Goal: Task Accomplishment & Management: Use online tool/utility

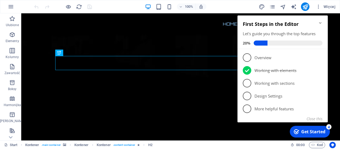
click at [321, 23] on icon "Minimize checklist" at bounding box center [320, 23] width 2 height 2
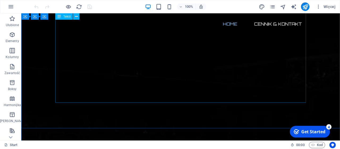
scroll to position [276, 0]
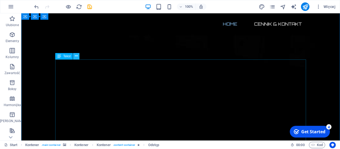
scroll to position [0, 0]
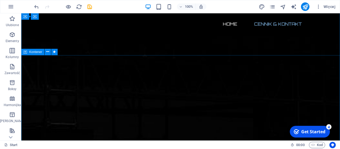
scroll to position [294, 0]
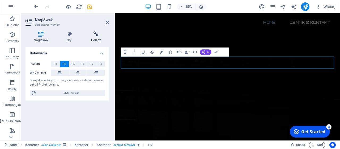
click at [91, 37] on h4 "Połącz" at bounding box center [96, 36] width 26 height 11
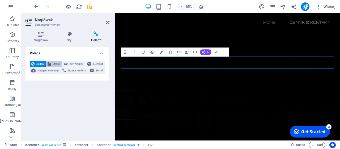
click at [57, 62] on span "Strona" at bounding box center [56, 64] width 8 height 6
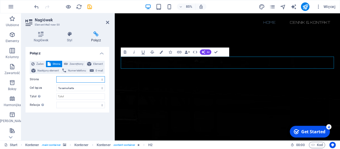
select select
click at [69, 64] on button "Zewnętrzny" at bounding box center [73, 64] width 23 height 6
select select "blank"
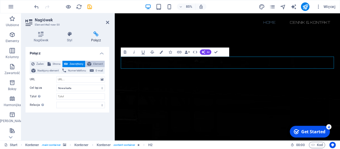
click at [88, 64] on icon at bounding box center [89, 64] width 4 height 6
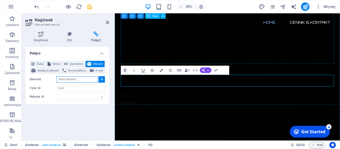
scroll to position [323, 0]
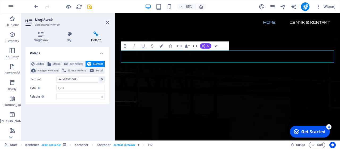
scroll to position [302, 0]
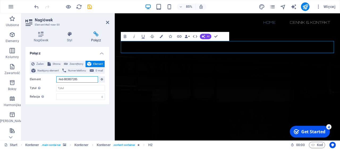
click at [86, 78] on input "#ed-883807285" at bounding box center [77, 79] width 42 height 6
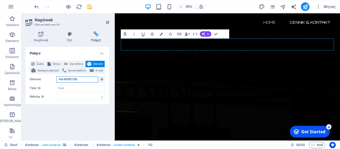
scroll to position [280, 0]
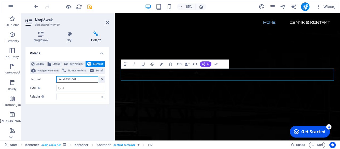
type input "#ed-88380728"
type input "2"
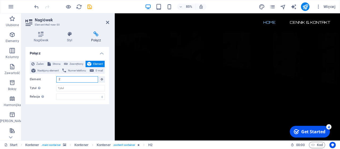
click at [75, 81] on input "2" at bounding box center [77, 79] width 42 height 6
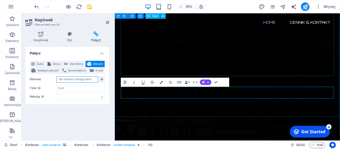
scroll to position [287, 0]
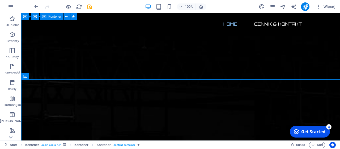
scroll to position [342, 0]
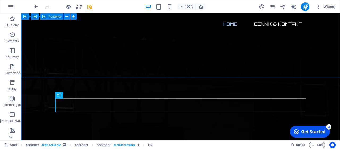
scroll to position [315, 0]
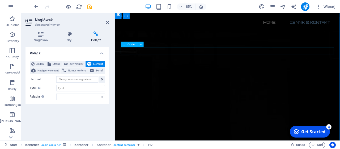
scroll to position [348, 0]
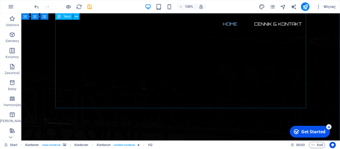
scroll to position [293, 0]
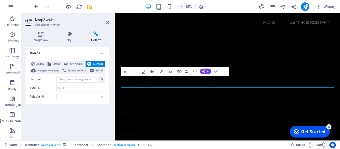
scroll to position [272, 0]
click at [91, 62] on button "Element" at bounding box center [95, 64] width 19 height 6
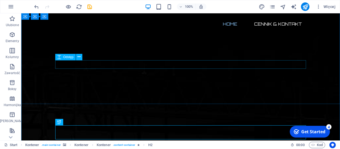
scroll to position [290, 0]
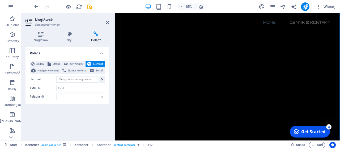
scroll to position [269, 0]
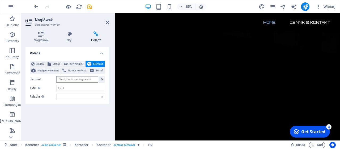
scroll to position [0, 0]
click at [82, 81] on input "Element" at bounding box center [77, 79] width 42 height 6
click at [100, 79] on button at bounding box center [102, 79] width 6 height 6
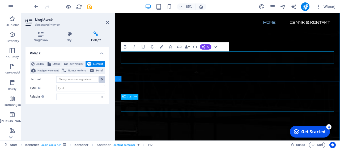
scroll to position [309, 0]
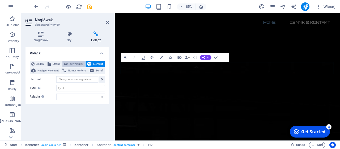
scroll to position [288, 0]
click at [92, 62] on button "Element" at bounding box center [95, 64] width 19 height 6
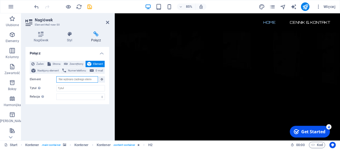
click at [91, 79] on input "Element" at bounding box center [77, 79] width 42 height 6
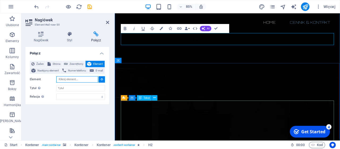
scroll to position [322, 0]
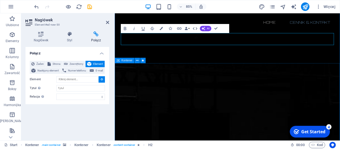
type input "#ed-883807282"
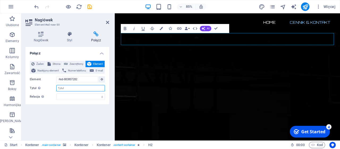
click at [84, 87] on input "Tytuł Dodatkowy opis linku nie powinien być taki sam jak treść linku. Tytuł jes…" at bounding box center [80, 88] width 49 height 6
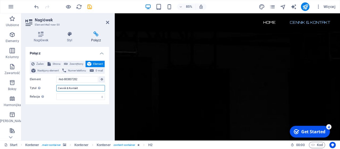
scroll to position [282, 0]
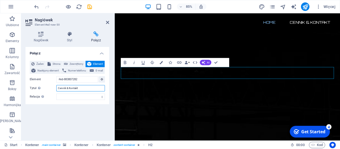
type input "Cennik & Kontakt"
click at [83, 114] on div "Połącz Żaden Strona Zewnętrzny Element Następny element Numer telefonu E-mail S…" at bounding box center [68, 91] width 84 height 89
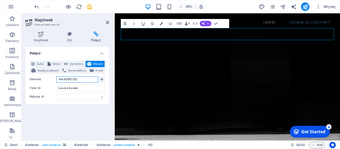
click at [82, 81] on input "#ed-883807282" at bounding box center [77, 79] width 42 height 6
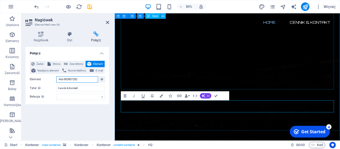
scroll to position [301, 0]
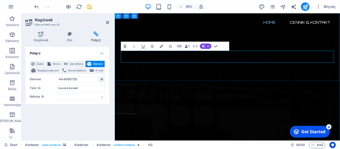
drag, startPoint x: 260, startPoint y: 63, endPoint x: 256, endPoint y: 64, distance: 4.1
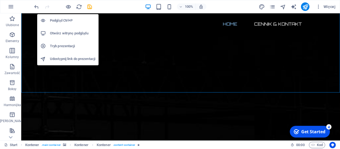
click at [65, 19] on h6 "Podgląd Ctrl+P" at bounding box center [72, 20] width 45 height 6
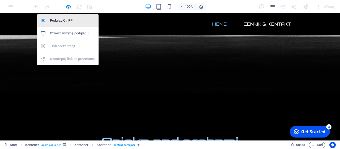
scroll to position [254, 0]
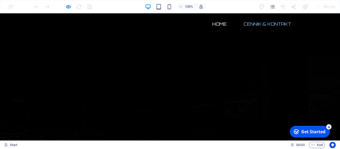
scroll to position [0, 0]
click at [217, 26] on link "Home" at bounding box center [219, 24] width 23 height 13
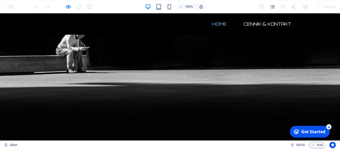
scroll to position [254, 0]
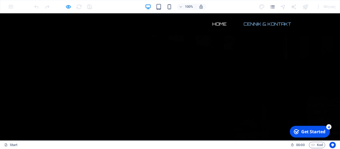
scroll to position [0, 0]
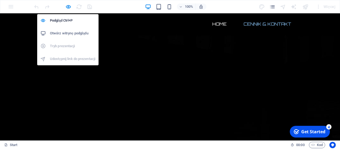
click at [70, 32] on h6 "Otwórz witrynę podglądu" at bounding box center [72, 33] width 45 height 6
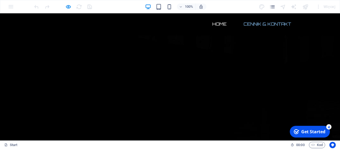
drag, startPoint x: 155, startPoint y: 41, endPoint x: 192, endPoint y: 43, distance: 37.2
click at [275, 8] on icon "pages" at bounding box center [272, 7] width 6 height 6
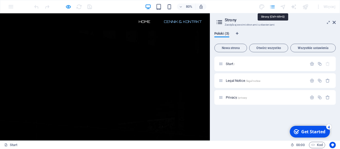
click at [275, 8] on icon "pages" at bounding box center [272, 7] width 6 height 6
click at [274, 9] on icon "pages" at bounding box center [272, 7] width 6 height 6
drag, startPoint x: 245, startPoint y: 46, endPoint x: 244, endPoint y: 48, distance: 2.7
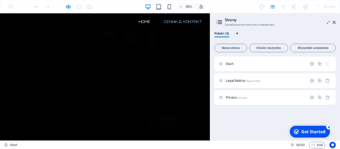
click at [332, 24] on header "Strony Zarządzaj swoimi stronami i ustawieniami" at bounding box center [276, 20] width 120 height 14
click at [335, 22] on icon at bounding box center [334, 22] width 3 height 4
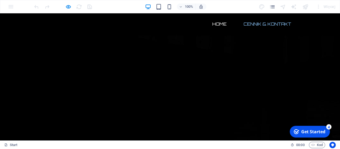
click at [306, 131] on div "Get Started" at bounding box center [313, 131] width 24 height 6
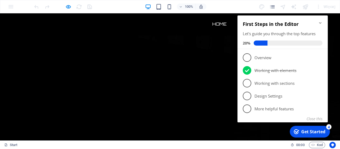
click at [129, 23] on ul "Home Cennik & Kontakt" at bounding box center [170, 24] width 251 height 13
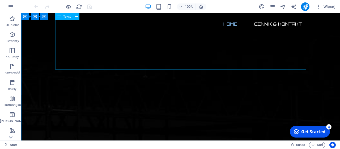
scroll to position [276, 0]
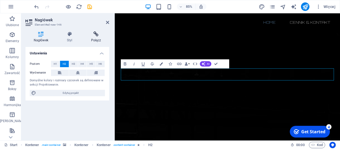
click at [98, 36] on icon at bounding box center [96, 33] width 26 height 5
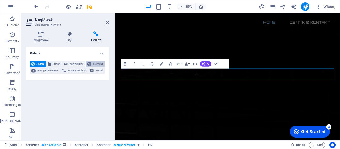
click at [94, 62] on span "Element" at bounding box center [98, 64] width 10 height 6
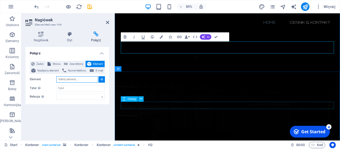
scroll to position [310, 0]
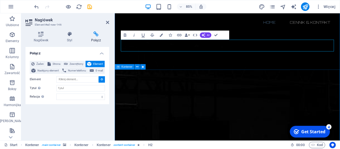
type input "#ed-883807282"
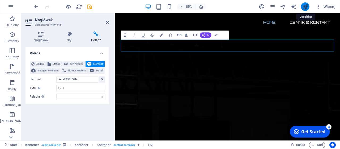
drag, startPoint x: 304, startPoint y: 6, endPoint x: 303, endPoint y: 9, distance: 3.3
click at [304, 6] on icon "publish" at bounding box center [305, 7] width 6 height 6
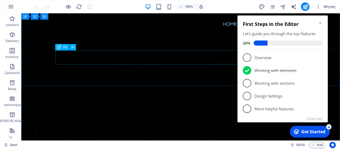
scroll to position [221, 0]
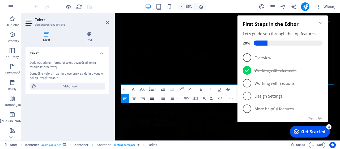
scroll to position [248, 0]
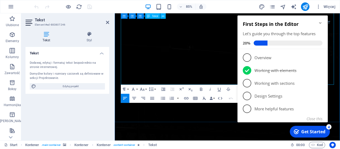
copy br
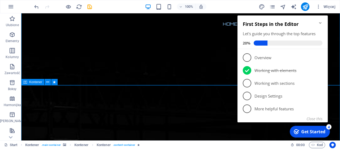
scroll to position [276, 0]
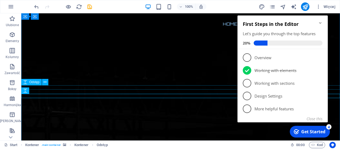
scroll to position [276, 0]
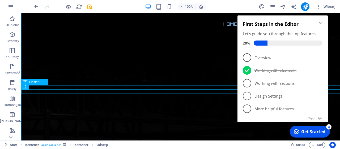
scroll to position [276, 0]
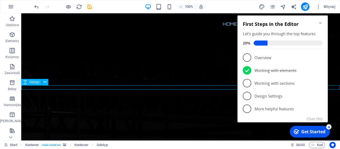
select select "px"
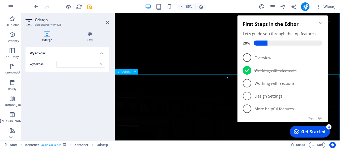
scroll to position [0, 18]
click at [321, 24] on icon "Minimize checklist" at bounding box center [320, 23] width 4 height 4
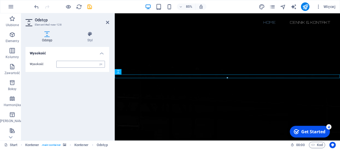
click at [93, 65] on input "number" at bounding box center [81, 64] width 48 height 6
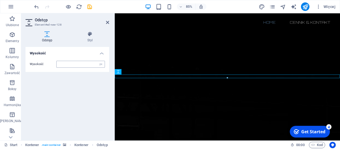
click at [93, 65] on input "number" at bounding box center [81, 64] width 48 height 6
click at [111, 21] on aside "Odstęp Element #ed-new-128 Odstęp Styl Wysokość Wysokość px rem vh vw Ustawieni…" at bounding box center [68, 76] width 94 height 127
click at [109, 23] on icon at bounding box center [107, 22] width 3 height 4
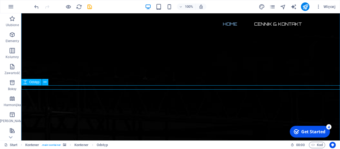
select select "px"
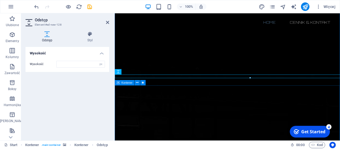
type input "16"
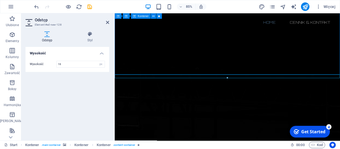
scroll to position [276, 0]
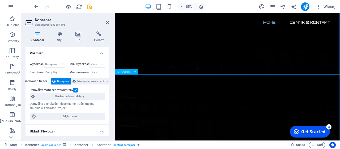
select select "px"
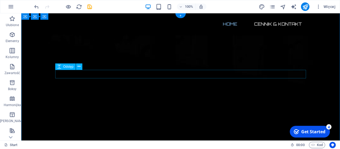
scroll to position [0, 0]
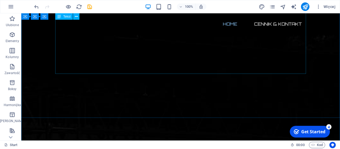
scroll to position [276, 0]
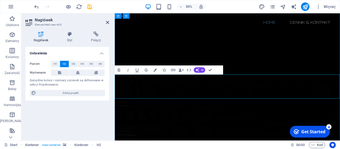
scroll to position [101, 1]
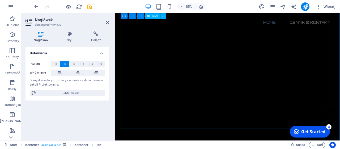
scroll to position [166, 0]
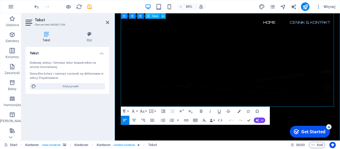
scroll to position [276, 0]
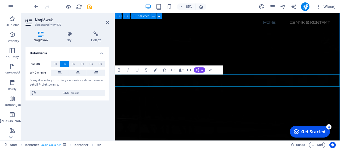
scroll to position [221, 0]
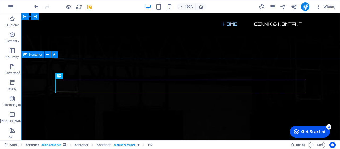
scroll to position [343, 0]
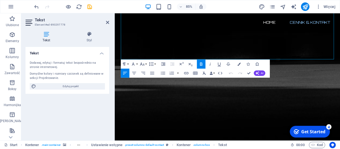
scroll to position [507, 0]
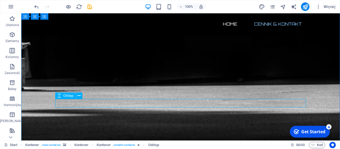
select select "px"
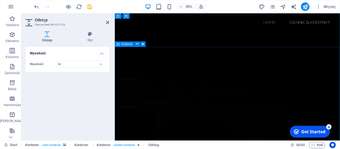
scroll to position [286, 0]
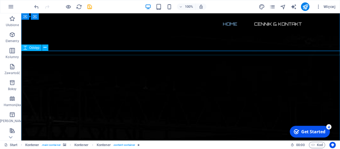
scroll to position [313, 0]
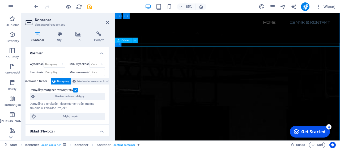
select select "px"
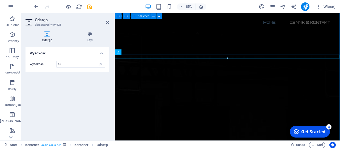
scroll to position [286, 0]
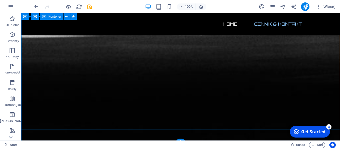
scroll to position [613, 0]
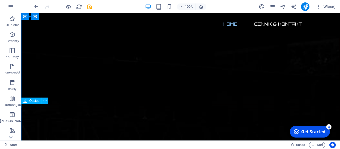
scroll to position [239, 0]
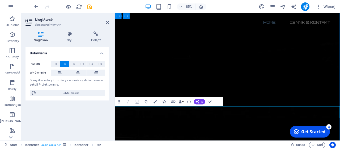
scroll to position [101, 1]
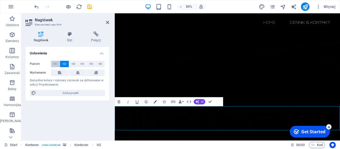
click at [58, 62] on button "H1" at bounding box center [55, 64] width 9 height 6
click at [59, 62] on button "H1" at bounding box center [55, 64] width 9 height 6
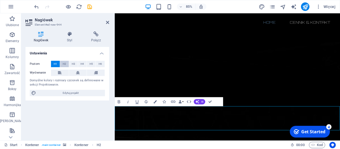
click at [65, 64] on span "H2" at bounding box center [64, 64] width 3 height 6
click at [56, 62] on span "H1" at bounding box center [55, 64] width 3 height 6
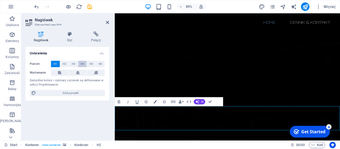
click at [86, 63] on button "H4" at bounding box center [82, 64] width 9 height 6
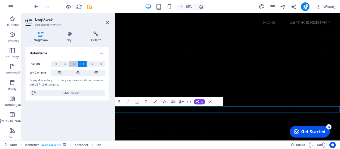
click at [73, 65] on span "H3" at bounding box center [73, 64] width 3 height 6
click at [65, 65] on span "H2" at bounding box center [64, 64] width 3 height 6
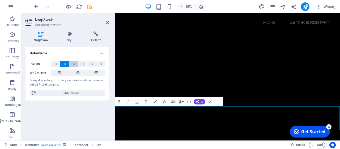
click at [71, 64] on button "H3" at bounding box center [73, 64] width 9 height 6
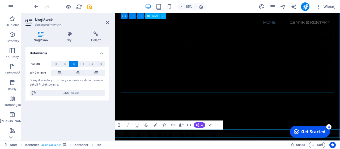
scroll to position [267, 0]
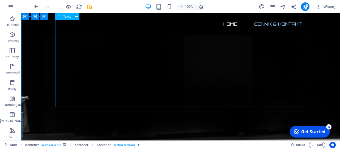
scroll to position [594, 0]
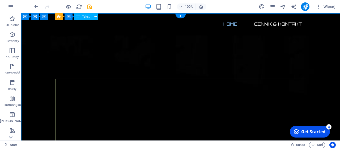
scroll to position [0, 0]
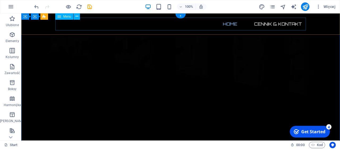
click at [226, 25] on nav "Home Cennik & Kontakt" at bounding box center [180, 24] width 251 height 13
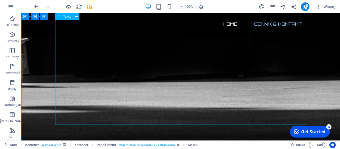
scroll to position [553, 0]
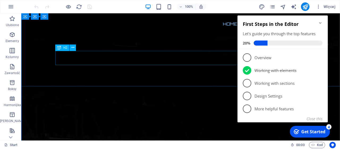
scroll to position [249, 0]
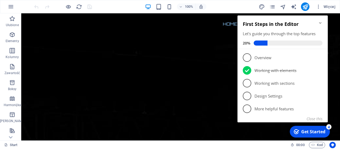
click at [319, 23] on icon "Minimize checklist" at bounding box center [320, 23] width 4 height 4
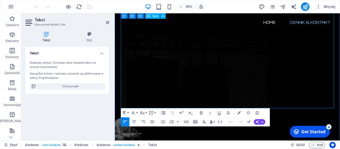
scroll to position [221, 0]
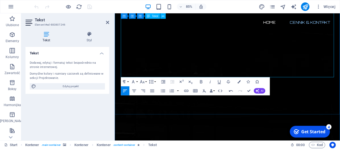
scroll to position [276, 0]
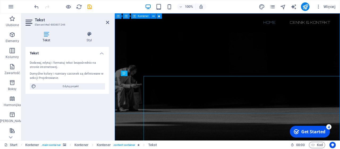
scroll to position [0, 0]
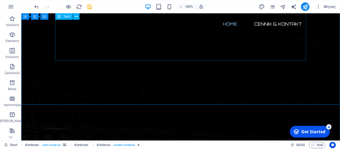
scroll to position [221, 0]
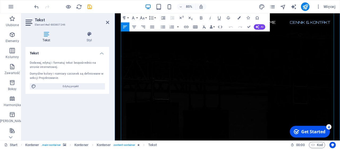
scroll to position [276, 0]
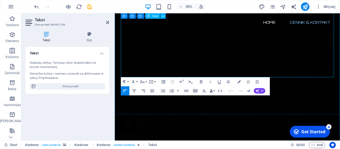
scroll to position [101, 1]
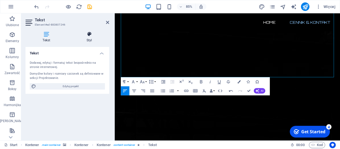
click at [88, 40] on h4 "Styl" at bounding box center [90, 36] width 40 height 11
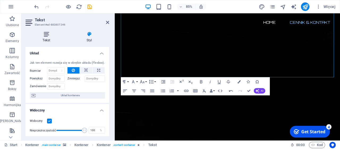
click at [46, 37] on h4 "Tekst" at bounding box center [48, 36] width 44 height 11
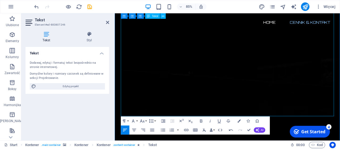
scroll to position [221, 0]
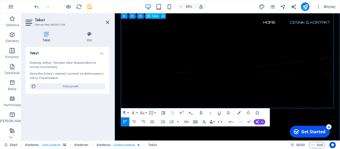
copy br
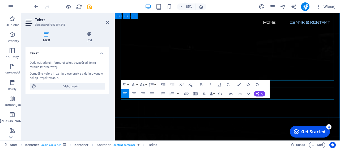
scroll to position [276, 0]
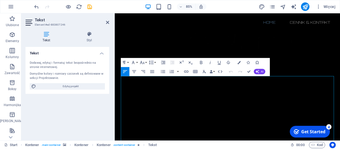
click at [163, 61] on icon "button" at bounding box center [163, 62] width 5 height 5
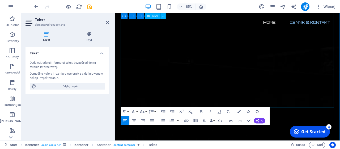
scroll to position [248, 0]
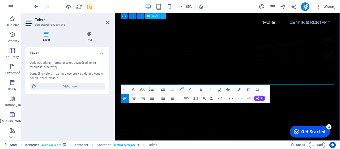
copy br
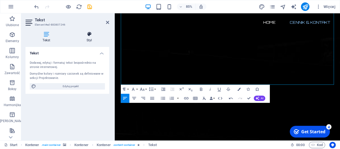
click at [85, 35] on icon at bounding box center [90, 33] width 40 height 5
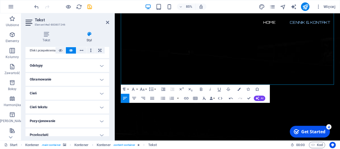
scroll to position [128, 0]
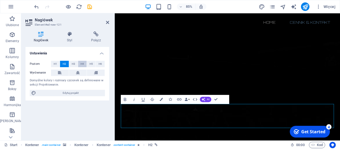
click at [83, 63] on span "H4" at bounding box center [82, 64] width 3 height 6
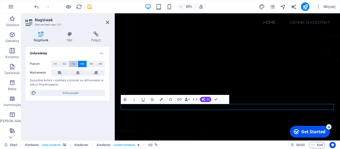
click at [74, 63] on span "H3" at bounding box center [73, 64] width 3 height 6
click at [67, 63] on button "H2" at bounding box center [64, 64] width 9 height 6
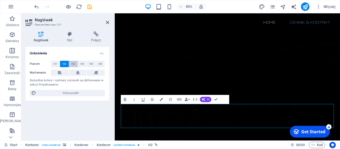
click at [70, 64] on button "H3" at bounding box center [73, 64] width 9 height 6
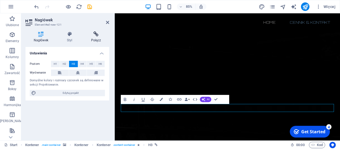
click at [94, 35] on icon at bounding box center [96, 33] width 26 height 5
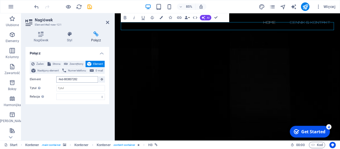
scroll to position [490, 0]
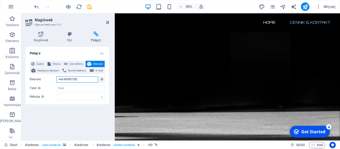
click at [85, 79] on input "#ed-883807282" at bounding box center [77, 79] width 42 height 6
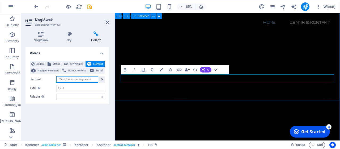
scroll to position [295, 0]
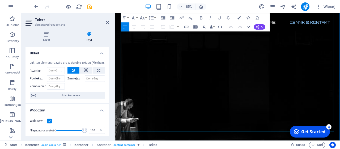
scroll to position [276, 0]
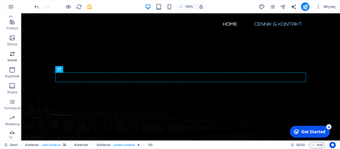
scroll to position [112, 0]
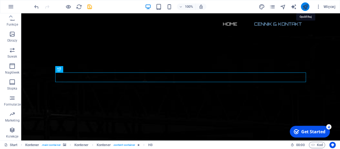
click at [304, 8] on icon "publish" at bounding box center [305, 7] width 6 height 6
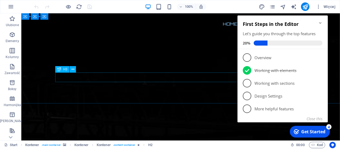
scroll to position [276, 0]
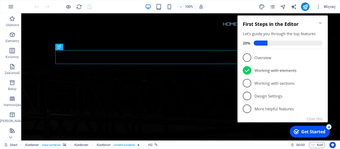
click at [320, 23] on icon "Minimize checklist" at bounding box center [320, 23] width 2 height 2
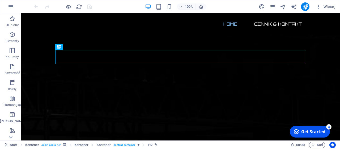
click div "checkmark Get Started 4 First Steps in the Editor Let's guide you through the t…"
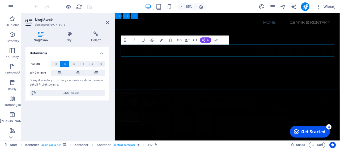
drag, startPoint x: 255, startPoint y: 53, endPoint x: 248, endPoint y: 53, distance: 6.4
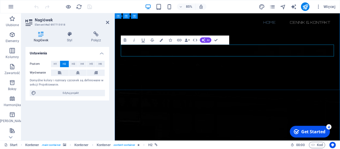
drag, startPoint x: 173, startPoint y: 55, endPoint x: 331, endPoint y: 56, distance: 157.9
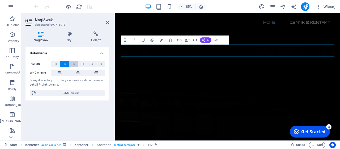
click at [73, 64] on span "H3" at bounding box center [73, 64] width 3 height 6
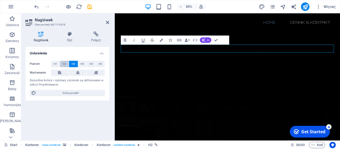
click at [67, 63] on button "H2" at bounding box center [64, 64] width 9 height 6
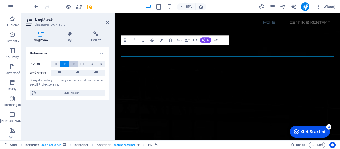
click at [71, 63] on button "H3" at bounding box center [73, 64] width 9 height 6
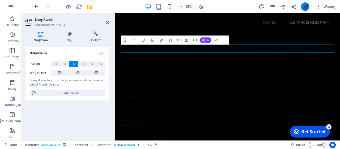
click at [302, 5] on button "publish" at bounding box center [305, 6] width 9 height 9
